Goal: Task Accomplishment & Management: Complete application form

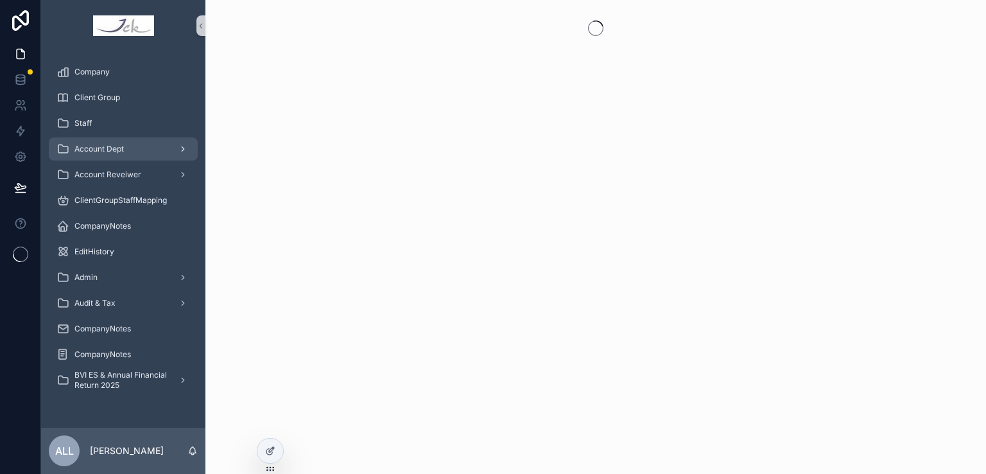
click at [108, 149] on span "Account Dept" at bounding box center [98, 149] width 49 height 10
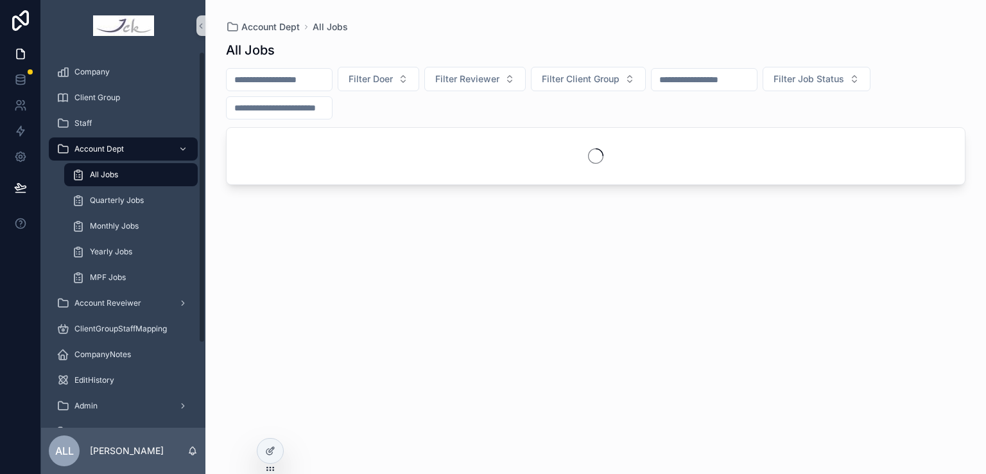
click at [280, 86] on input "scrollable content" at bounding box center [279, 80] width 105 height 18
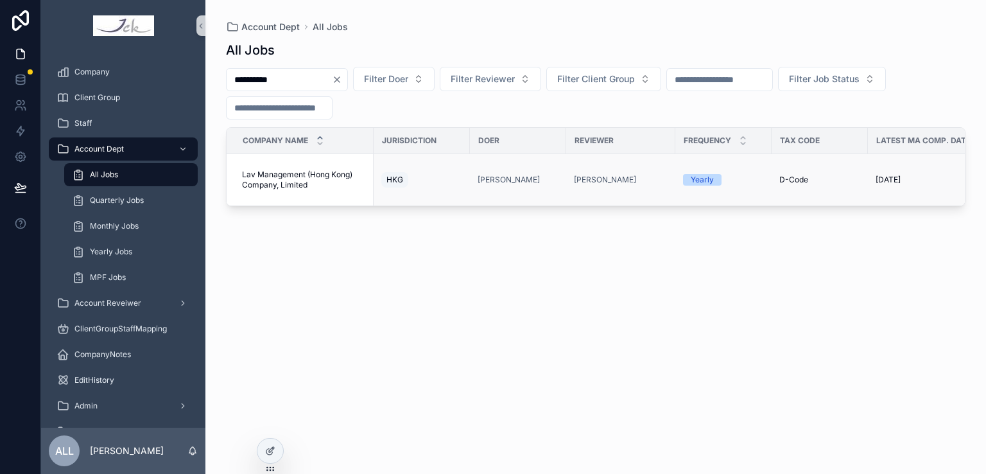
type input "**********"
click at [312, 182] on span "Lav Management (Hong Kong) Company, Limited" at bounding box center [304, 179] width 124 height 21
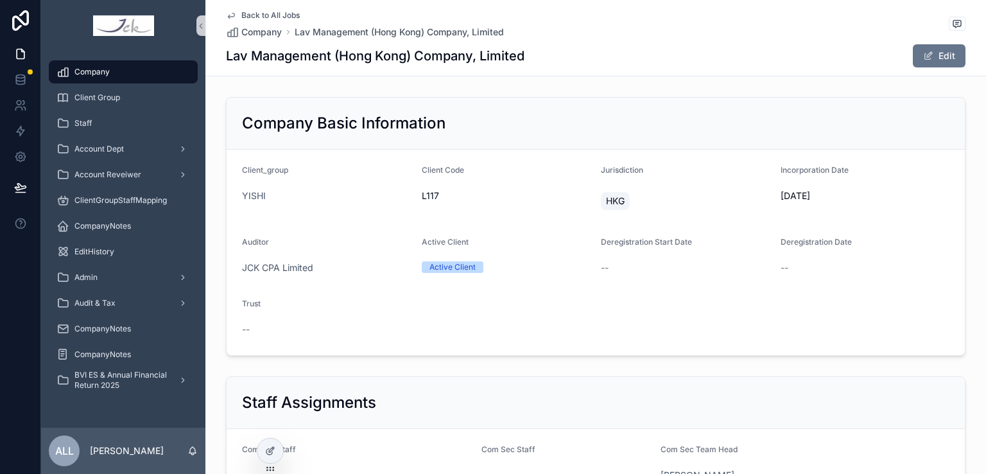
click at [114, 73] on div "Company" at bounding box center [123, 72] width 134 height 21
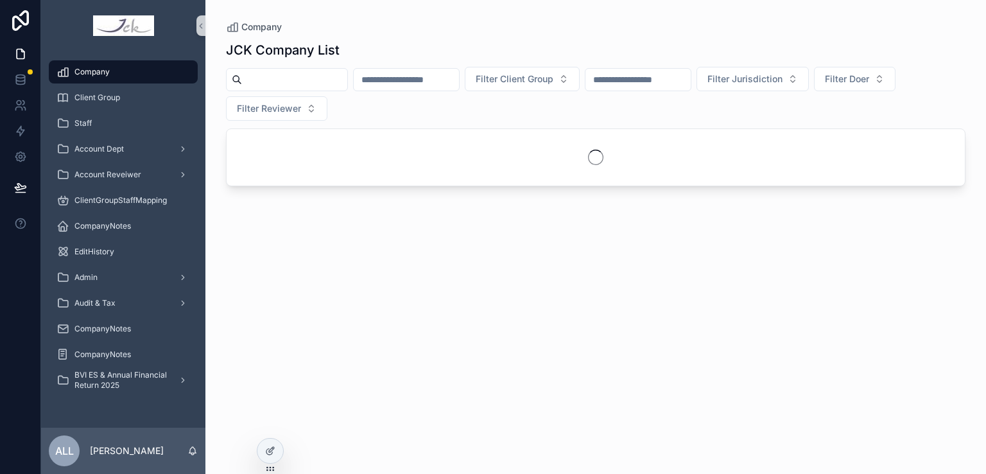
click at [284, 64] on div "JCK Company List Filter Client Group Filter Jurisdiction Filter Doer Filter Rev…" at bounding box center [596, 245] width 740 height 425
click at [276, 82] on input "scrollable content" at bounding box center [294, 80] width 105 height 18
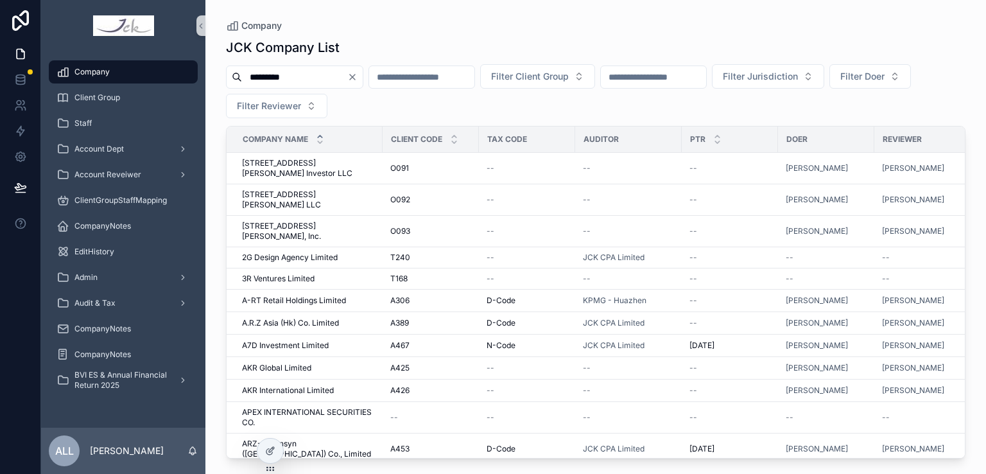
type input "**********"
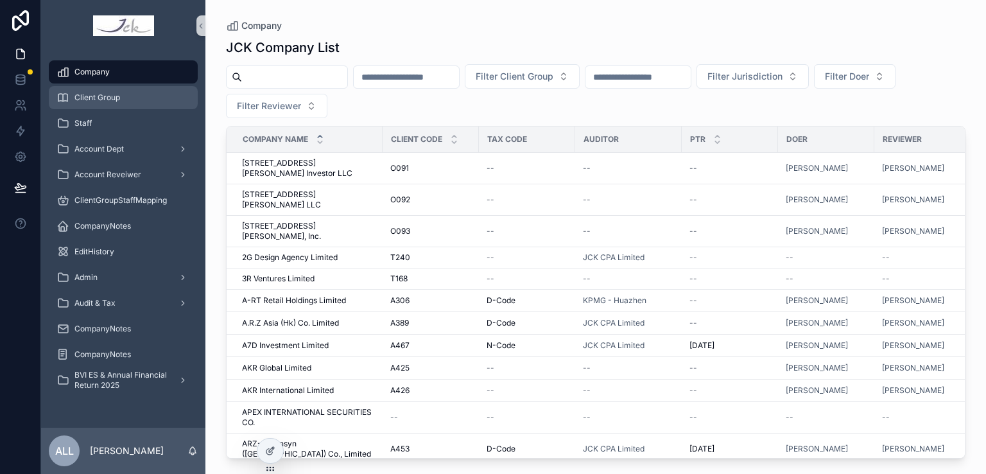
click at [103, 96] on span "Client Group" at bounding box center [97, 97] width 46 height 10
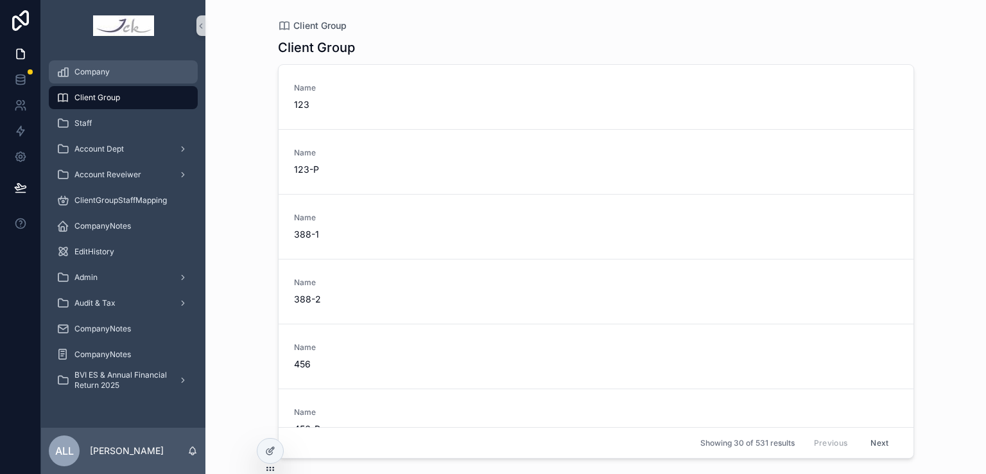
click at [123, 68] on div "Company" at bounding box center [123, 72] width 134 height 21
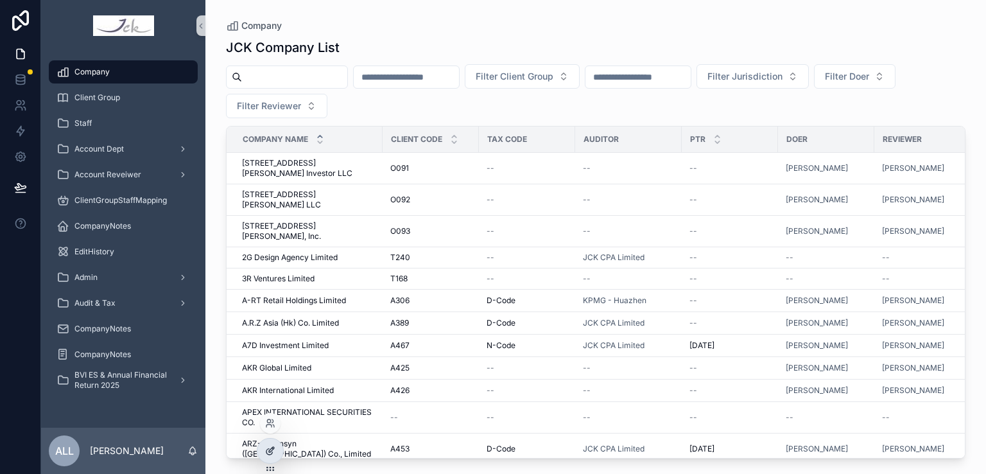
click at [266, 447] on icon at bounding box center [270, 451] width 10 height 10
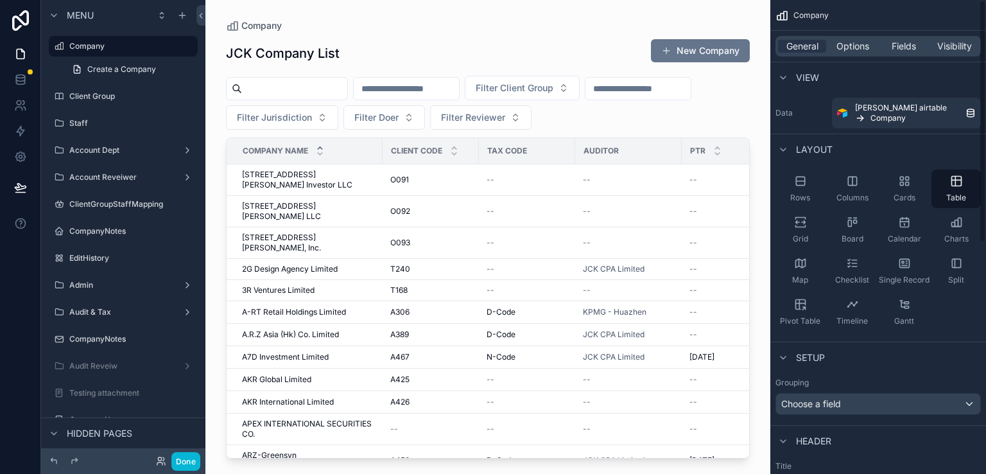
click at [715, 51] on div "scrollable content" at bounding box center [487, 229] width 565 height 458
click at [675, 48] on button "New Company" at bounding box center [700, 50] width 99 height 23
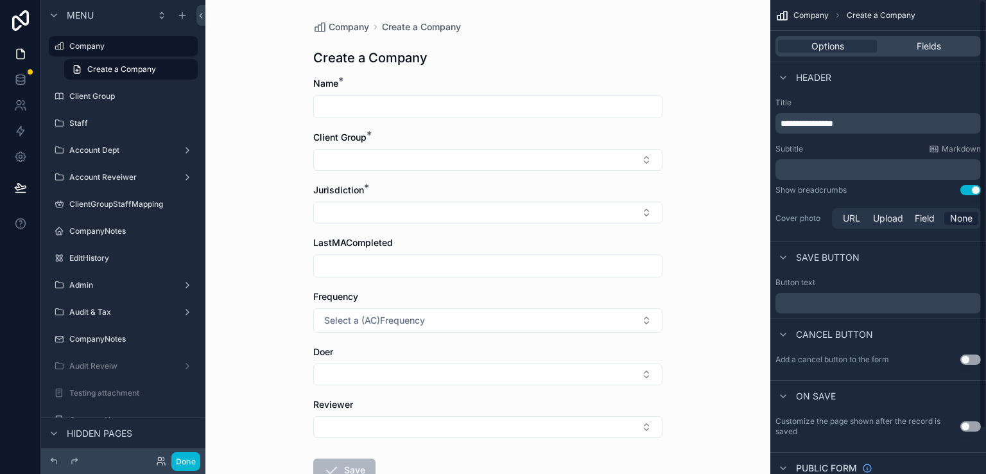
click at [350, 114] on input "scrollable content" at bounding box center [488, 107] width 348 height 18
type input "**********"
click at [333, 160] on button "Select Button" at bounding box center [487, 160] width 349 height 22
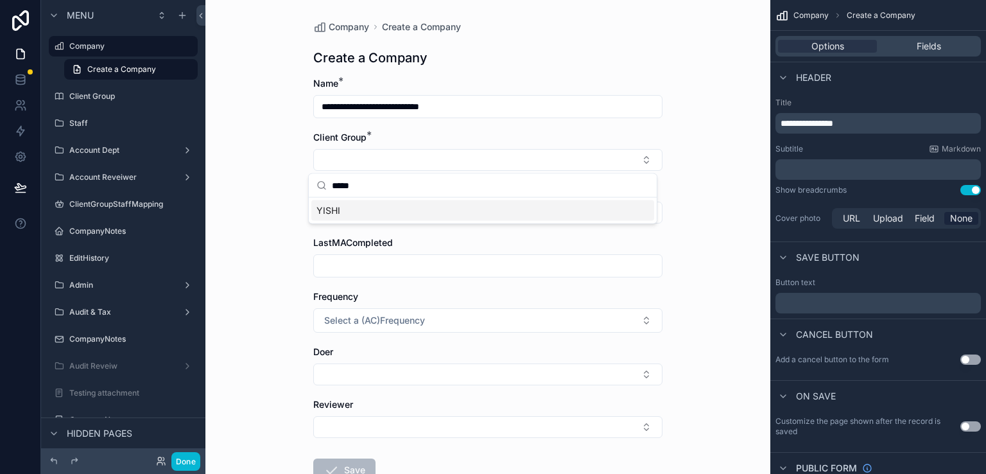
type input "*****"
click at [338, 209] on span "YISHI" at bounding box center [328, 210] width 24 height 13
click at [336, 220] on button "Select Button" at bounding box center [487, 215] width 349 height 22
type input "*"
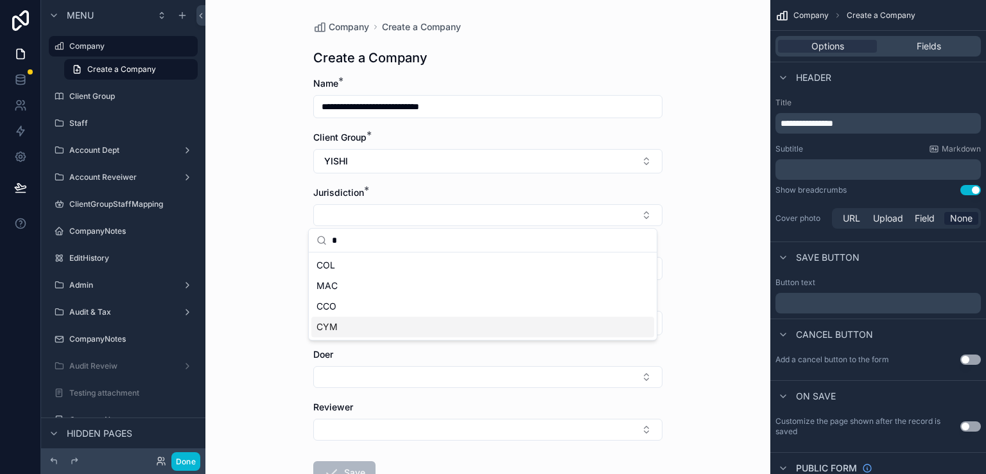
type input "*"
click at [358, 332] on div "CYM" at bounding box center [482, 326] width 343 height 21
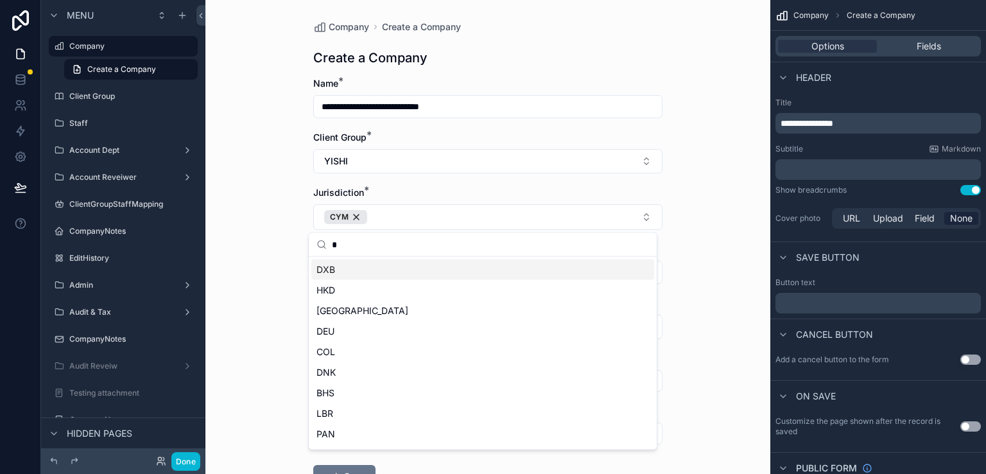
click at [247, 271] on div "**********" at bounding box center [487, 237] width 565 height 474
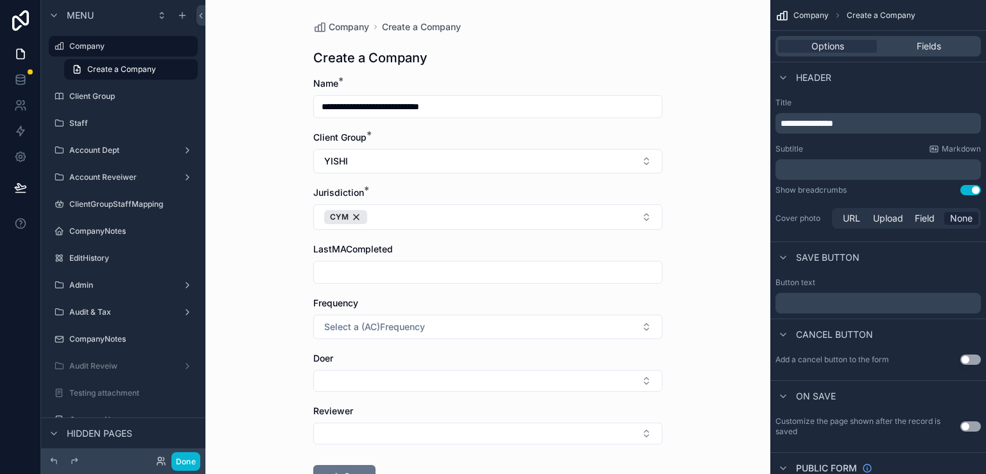
click at [336, 266] on input "scrollable content" at bounding box center [488, 272] width 348 height 18
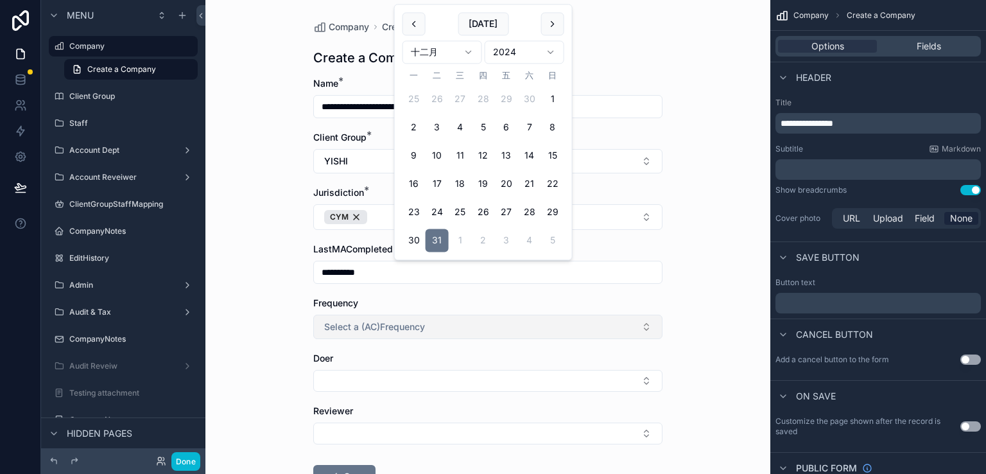
type input "**********"
click at [336, 331] on span "Select a (AC)Frequency" at bounding box center [374, 326] width 101 height 13
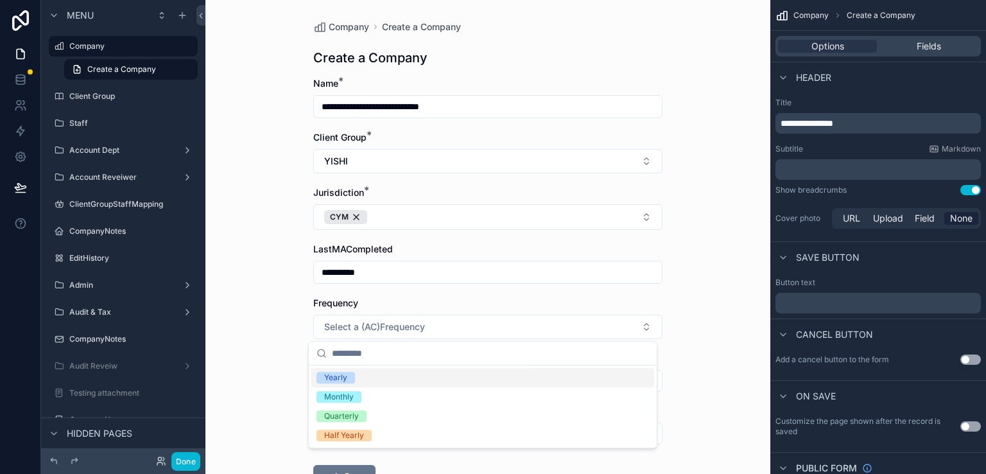
click at [338, 381] on div "Yearly" at bounding box center [335, 378] width 23 height 12
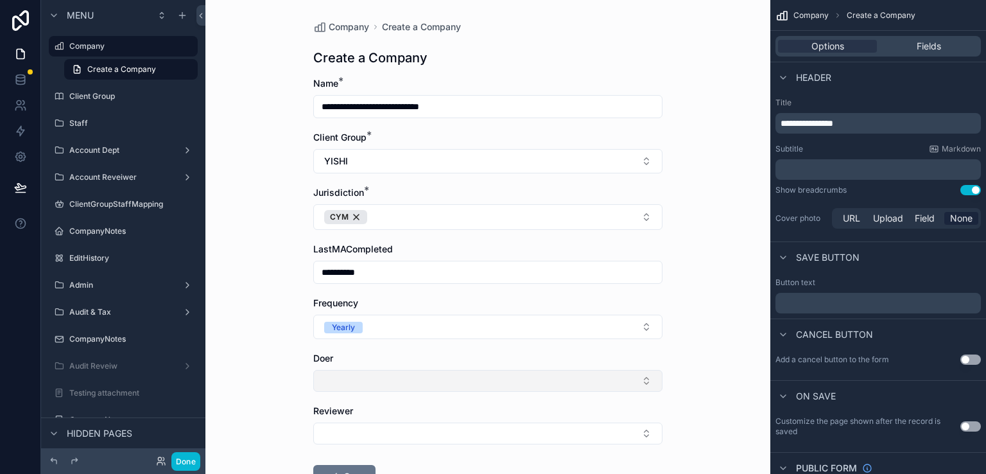
click at [354, 381] on button "Select Button" at bounding box center [487, 381] width 349 height 22
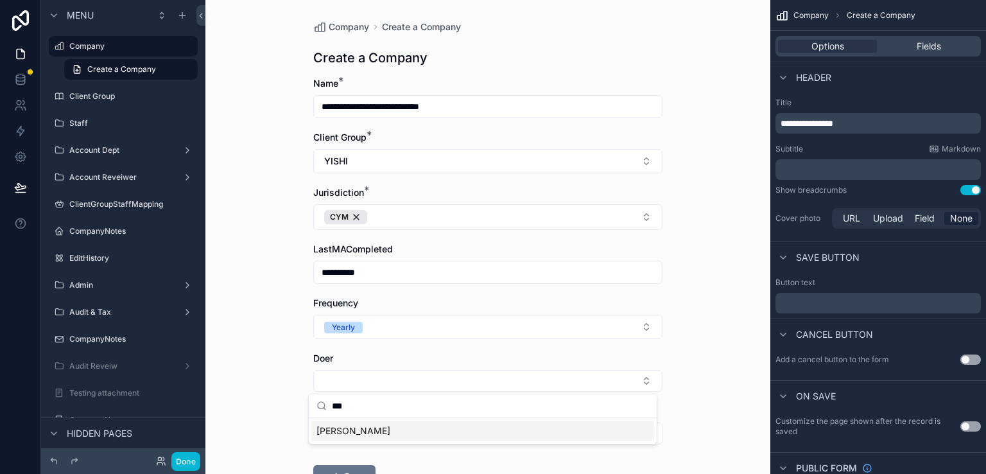
type input "***"
click at [343, 433] on span "[PERSON_NAME]" at bounding box center [353, 430] width 74 height 13
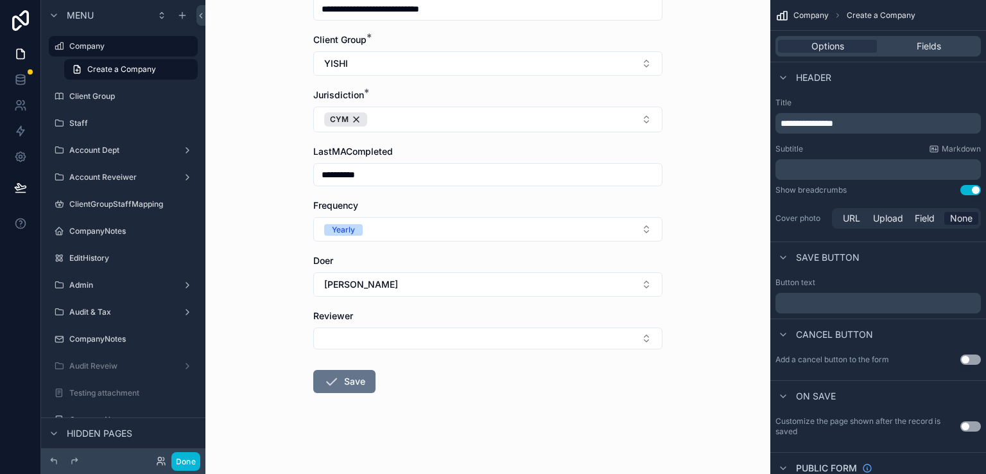
scroll to position [98, 0]
click at [341, 345] on button "Select Button" at bounding box center [487, 338] width 349 height 22
type input "***"
click at [339, 409] on span "[PERSON_NAME]" at bounding box center [353, 408] width 74 height 13
click at [325, 383] on icon "scrollable content" at bounding box center [331, 383] width 15 height 15
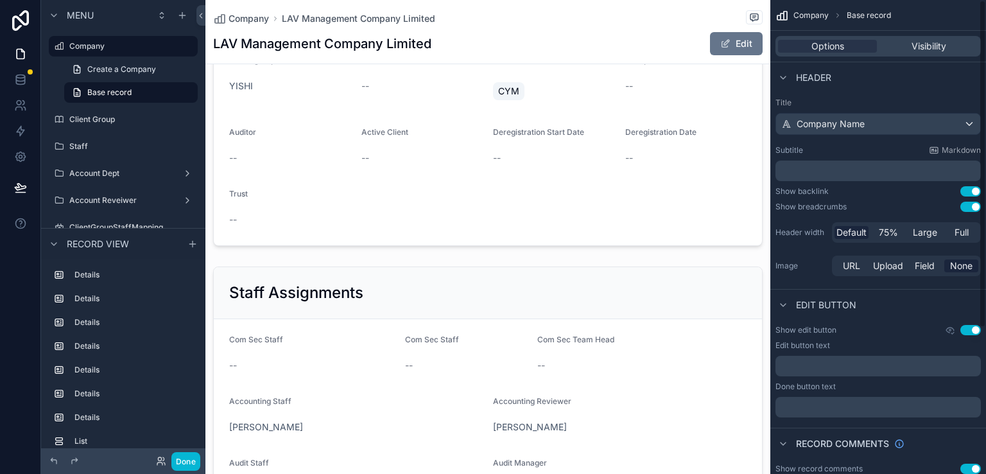
click at [971, 468] on button "Use setting" at bounding box center [970, 468] width 21 height 10
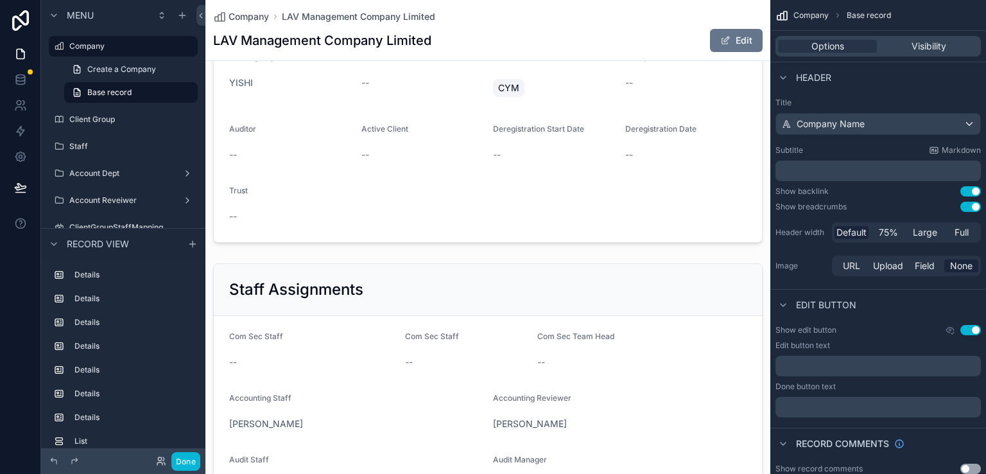
click at [973, 471] on button "Use setting" at bounding box center [970, 468] width 21 height 10
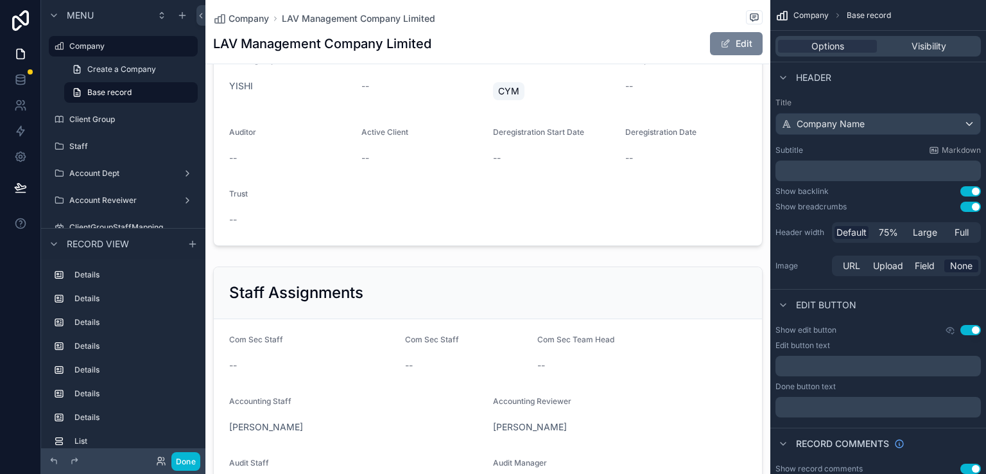
click at [722, 42] on button "Edit" at bounding box center [736, 43] width 53 height 23
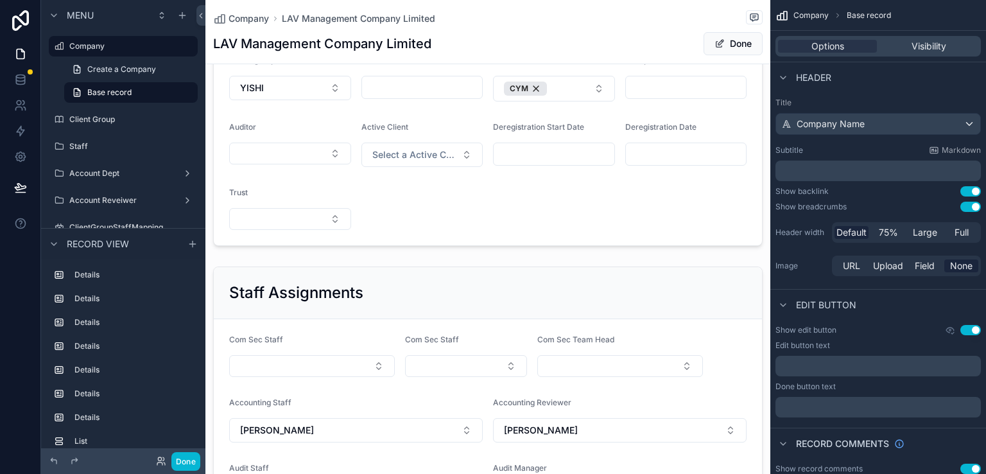
click at [932, 19] on div "Company Base record" at bounding box center [878, 15] width 216 height 31
click at [930, 44] on span "Visibility" at bounding box center [929, 46] width 35 height 13
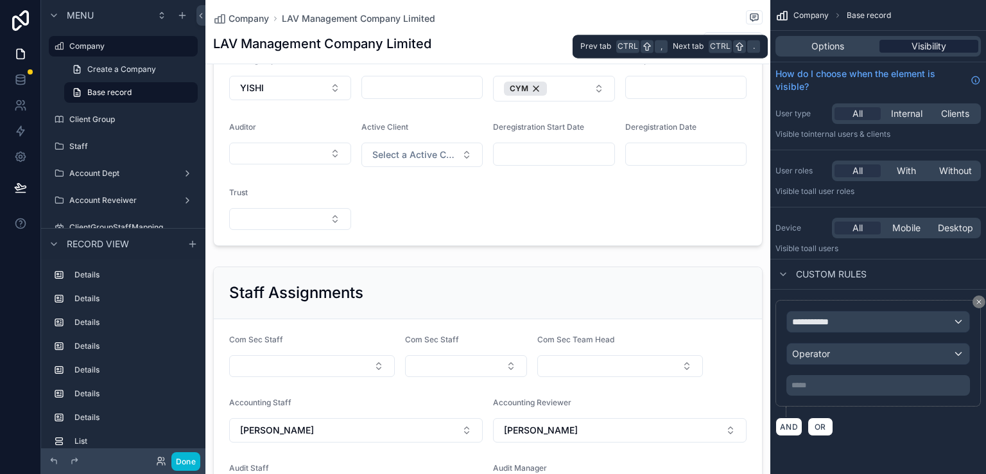
click at [937, 46] on span "Visibility" at bounding box center [929, 46] width 35 height 13
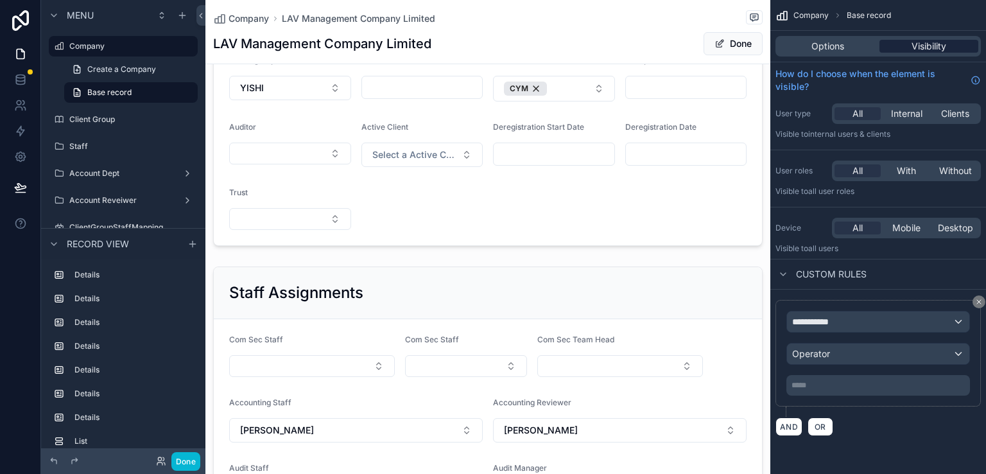
click at [925, 44] on span "Visibility" at bounding box center [929, 46] width 35 height 13
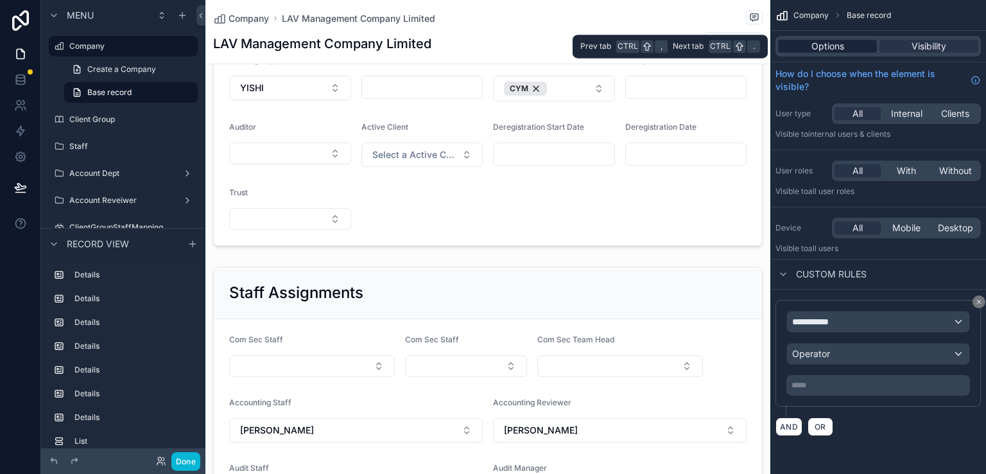
click at [828, 49] on span "Options" at bounding box center [827, 46] width 33 height 13
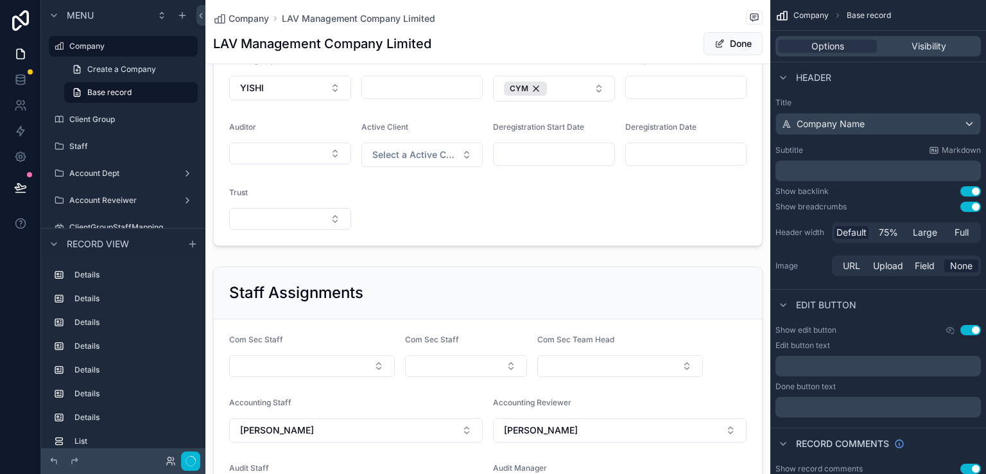
click at [924, 19] on div "Company Base record" at bounding box center [878, 15] width 216 height 31
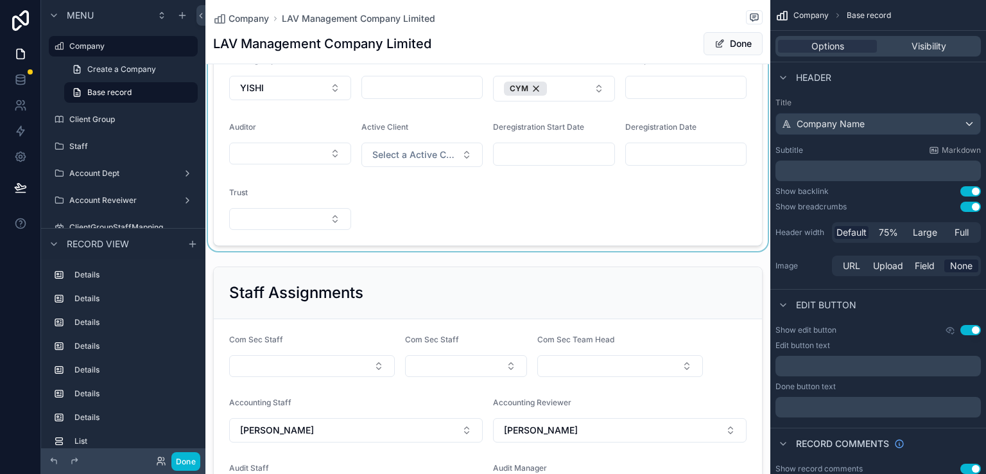
click at [665, 205] on div "scrollable content" at bounding box center [487, 116] width 565 height 269
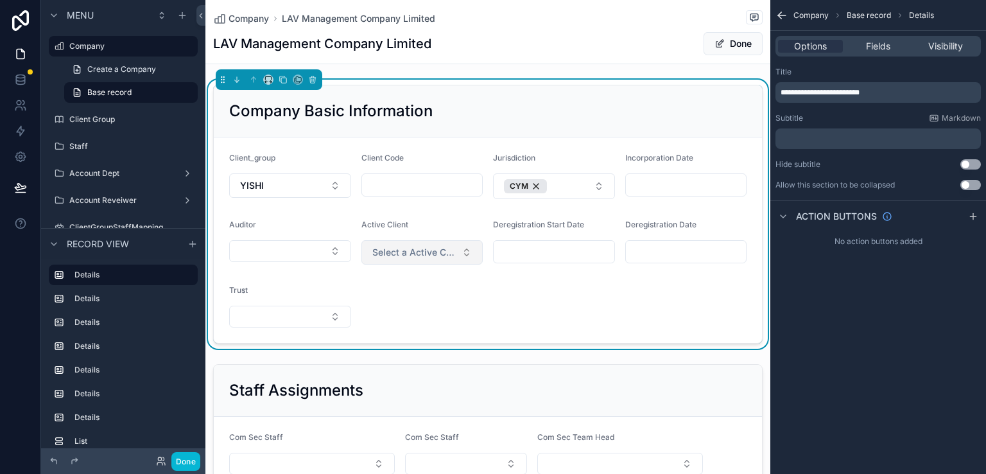
click at [422, 256] on span "Select a Active Client" at bounding box center [414, 252] width 85 height 13
click at [386, 300] on div "Active Client" at bounding box center [377, 303] width 46 height 12
click at [395, 186] on input "scrollable content" at bounding box center [422, 185] width 121 height 18
type input "****"
click at [411, 293] on form "Client_group YISHI Client Code **** Jurisdiction CYM Incorporation Date Auditor…" at bounding box center [488, 239] width 548 height 205
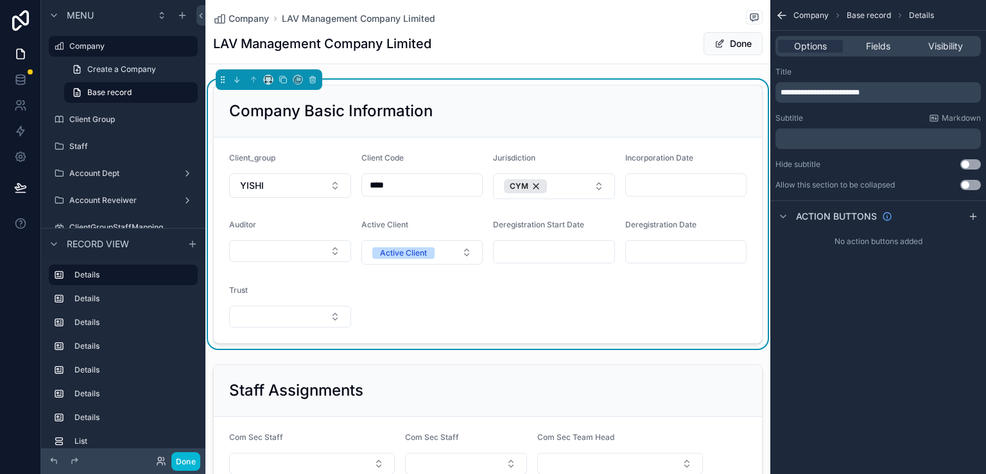
click at [652, 183] on input "scrollable content" at bounding box center [686, 185] width 121 height 18
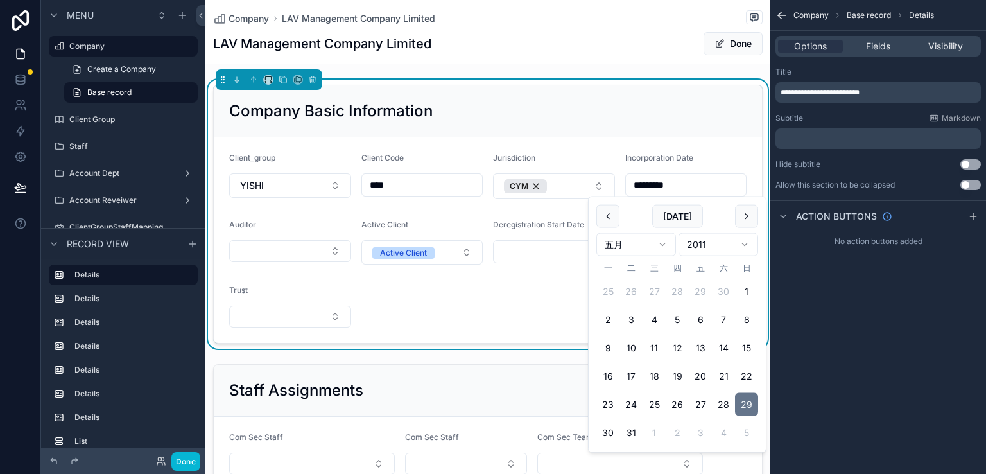
type input "*********"
click at [514, 309] on form "Client_group YISHI Client Code **** Jurisdiction CYM Incorporation Date *******…" at bounding box center [488, 239] width 548 height 205
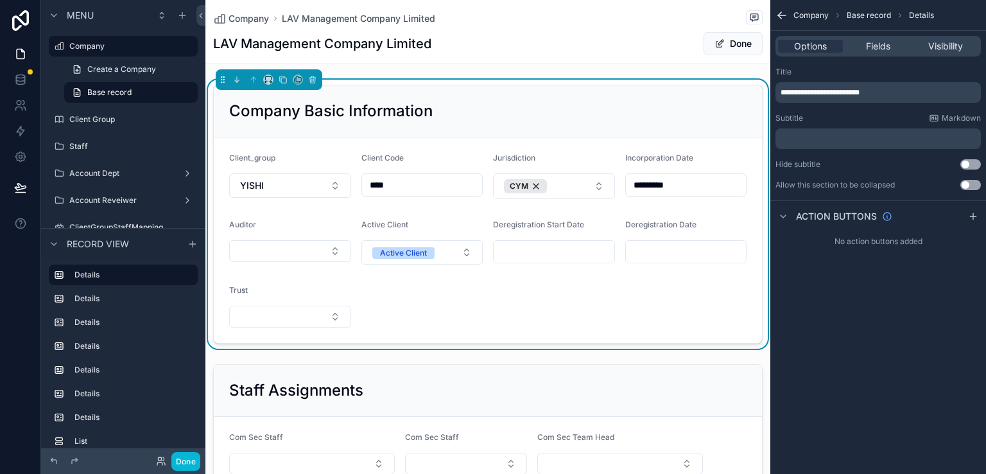
click at [565, 309] on form "Client_group YISHI Client Code **** Jurisdiction CYM Incorporation Date *******…" at bounding box center [488, 239] width 548 height 205
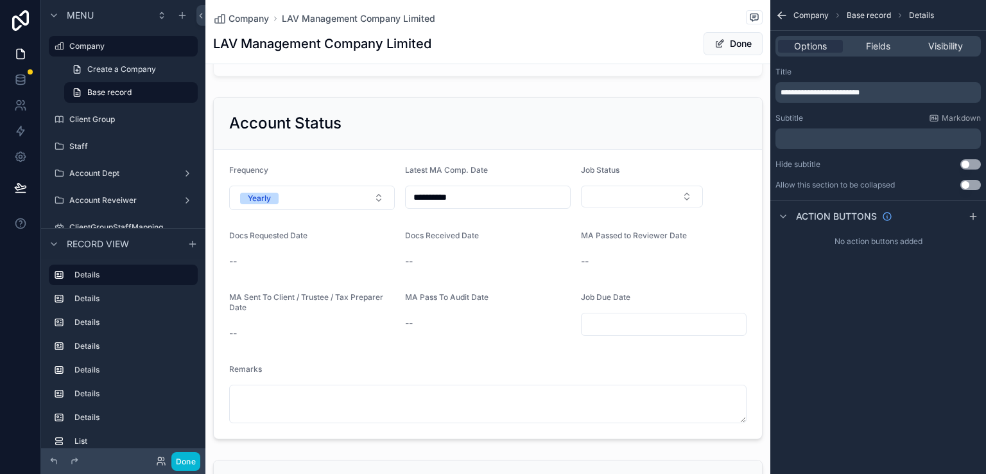
scroll to position [1284, 0]
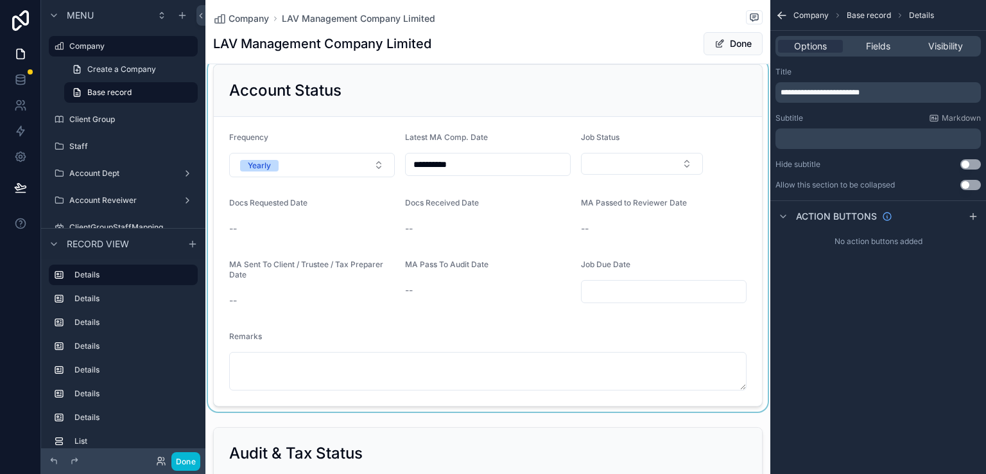
click at [610, 164] on div "scrollable content" at bounding box center [487, 235] width 565 height 352
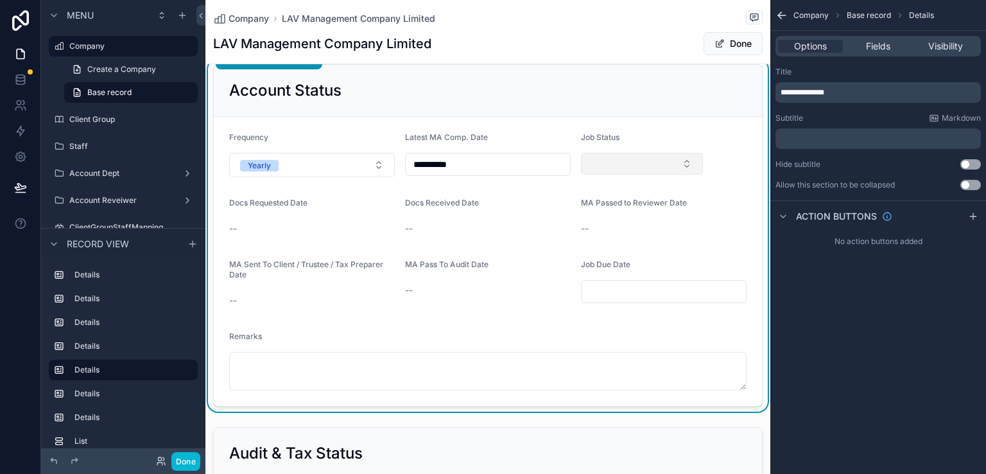
click at [650, 155] on button "Select Button" at bounding box center [642, 164] width 122 height 22
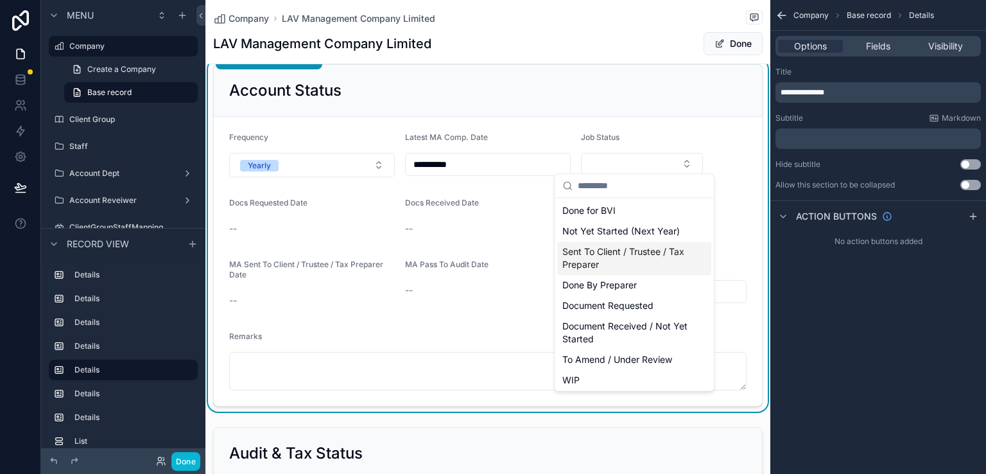
click at [641, 259] on span "Sent To Client / Trustee / Tax Preparer" at bounding box center [626, 258] width 128 height 26
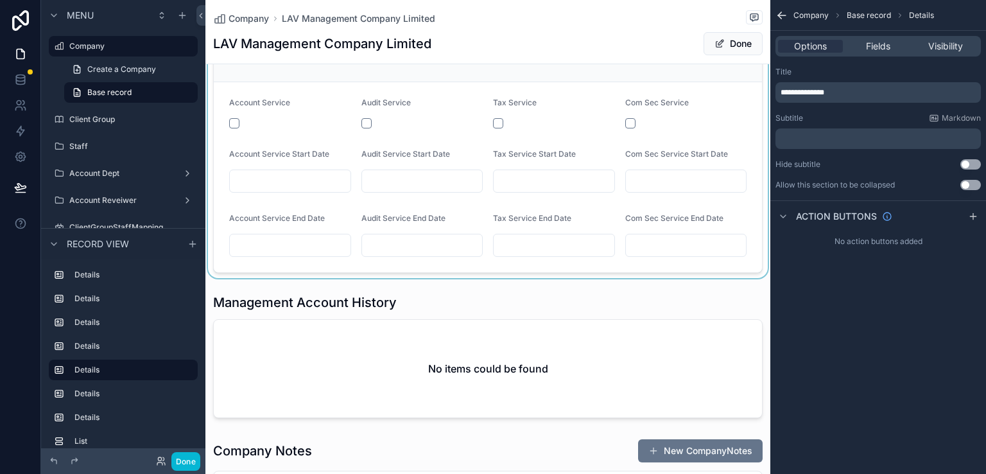
scroll to position [1990, 0]
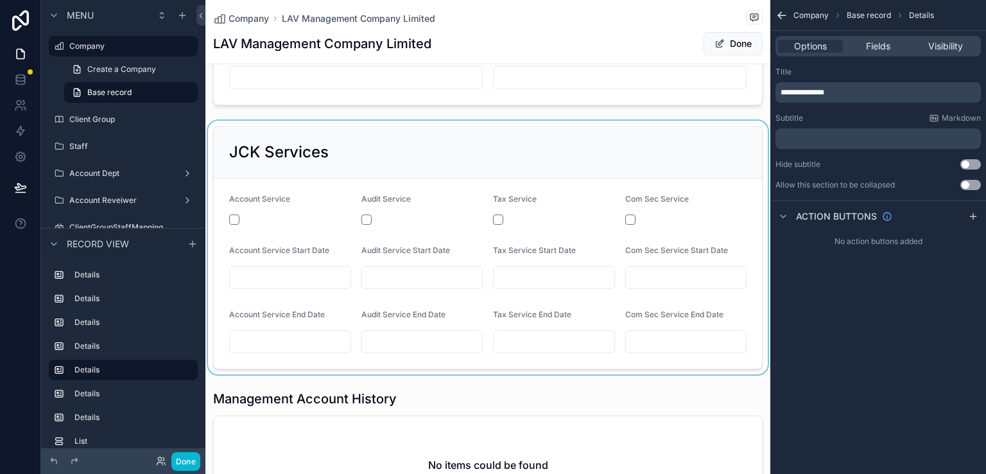
click at [236, 209] on div "scrollable content" at bounding box center [487, 248] width 565 height 254
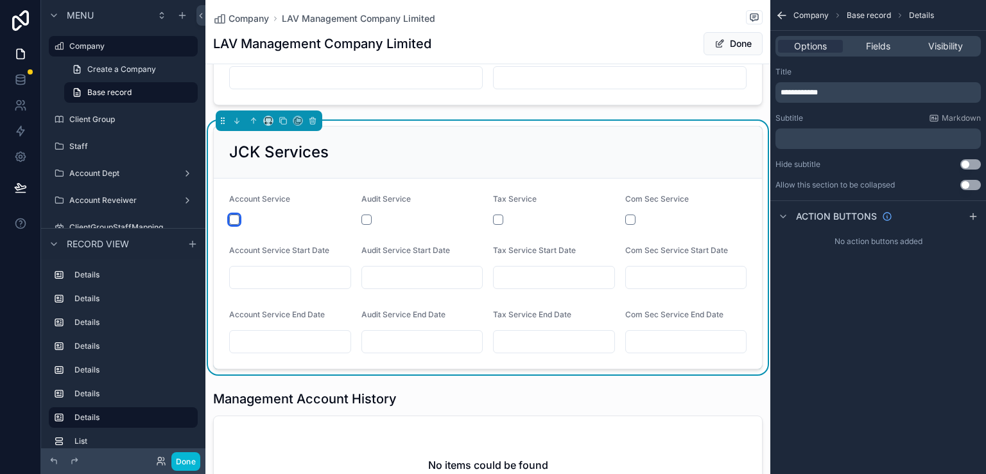
click at [230, 217] on button "scrollable content" at bounding box center [234, 219] width 10 height 10
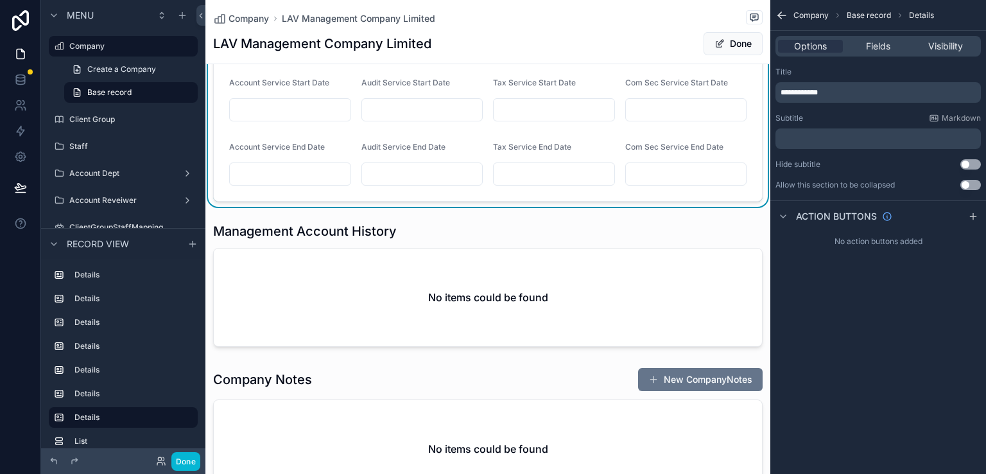
scroll to position [2183, 0]
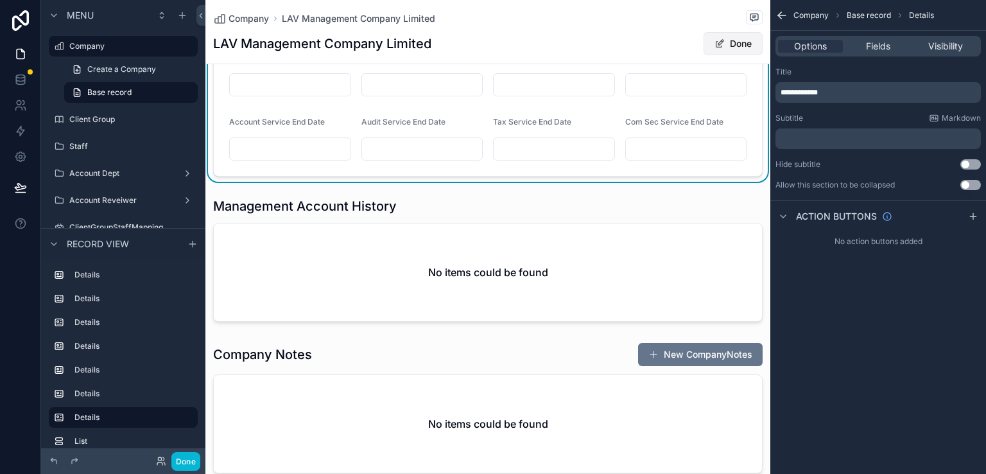
click at [721, 39] on button "Done" at bounding box center [733, 43] width 59 height 23
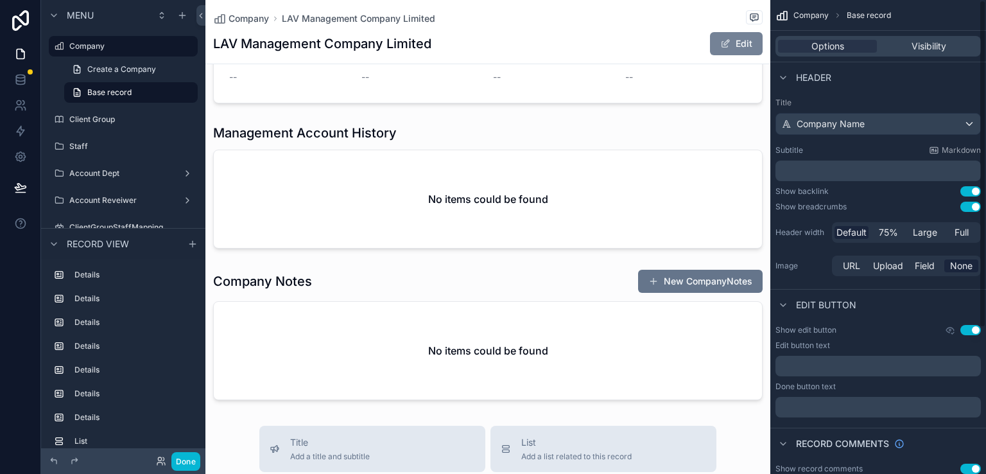
scroll to position [2106, 0]
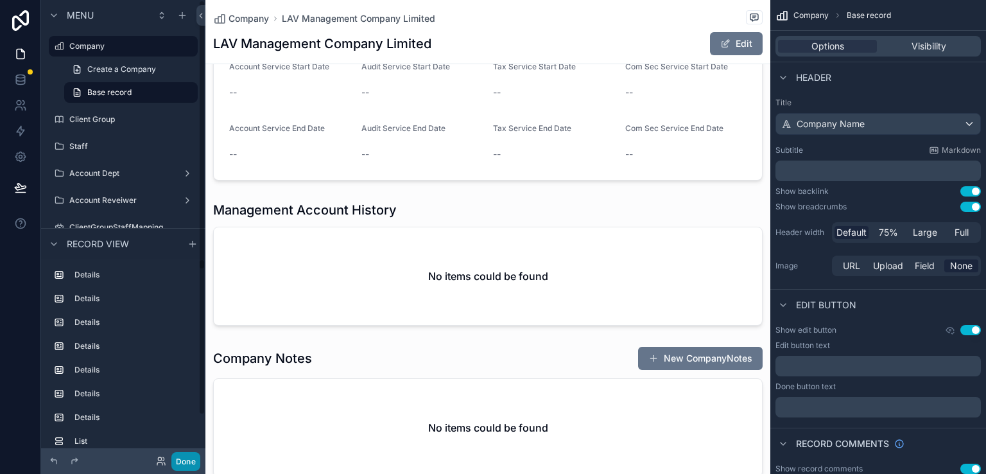
click at [189, 462] on button "Done" at bounding box center [185, 461] width 29 height 19
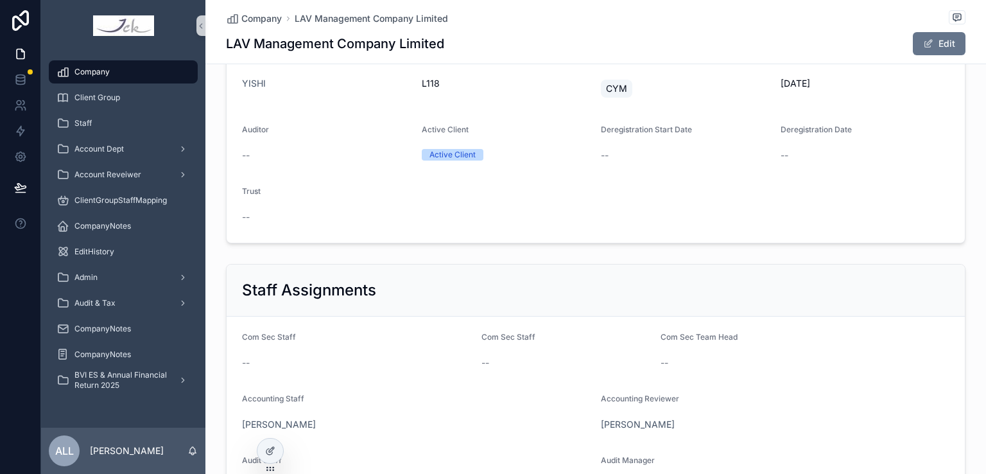
scroll to position [0, 0]
